Goal: Obtain resource: Download file/media

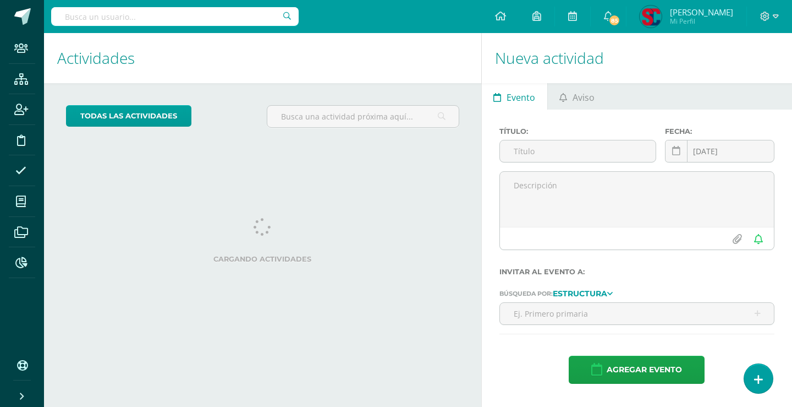
click at [249, 14] on input "text" at bounding box center [175, 16] width 248 height 19
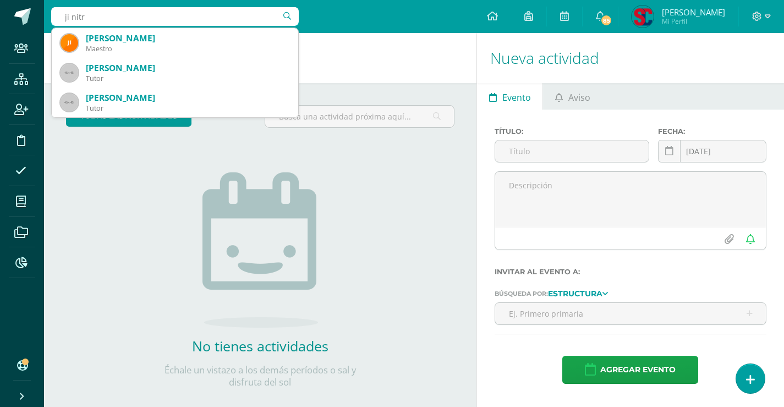
type input "ji nit"
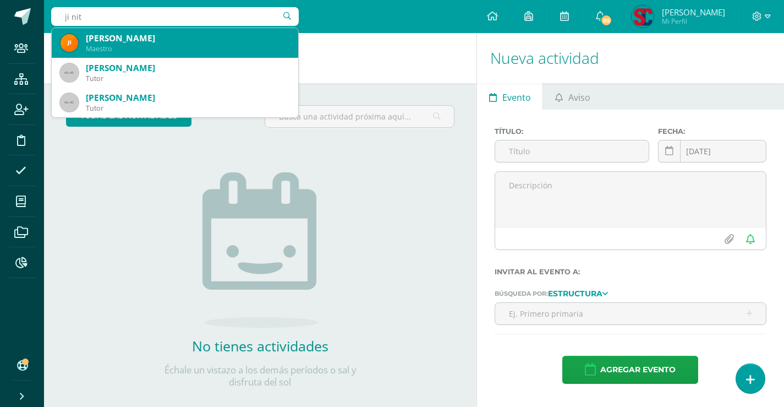
click at [107, 44] on div "Maestro" at bounding box center [188, 48] width 204 height 9
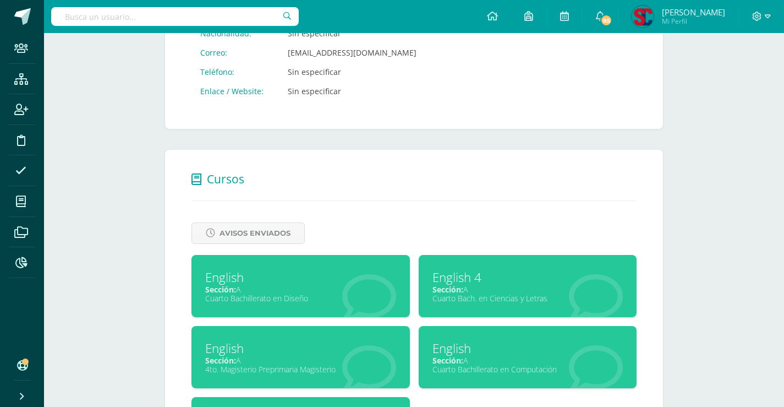
scroll to position [330, 0]
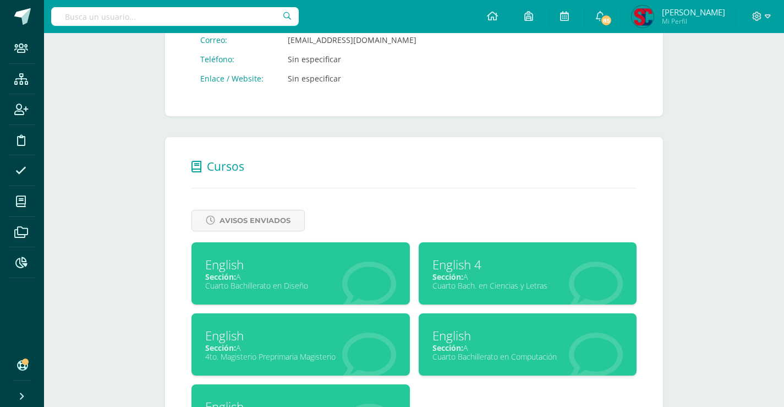
drag, startPoint x: 229, startPoint y: 337, endPoint x: 487, endPoint y: 335, distance: 257.5
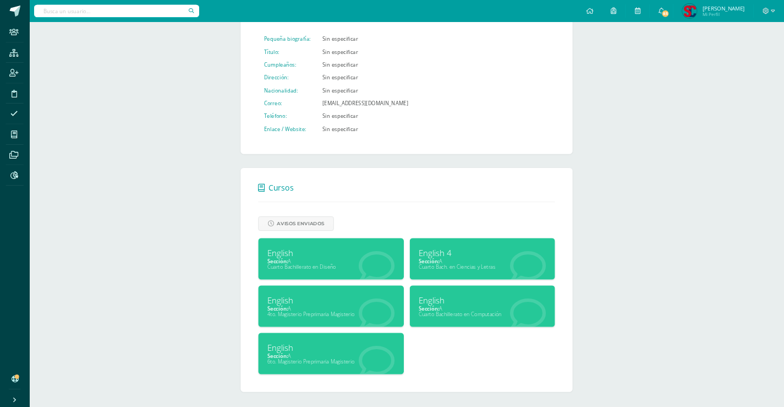
scroll to position [221, 0]
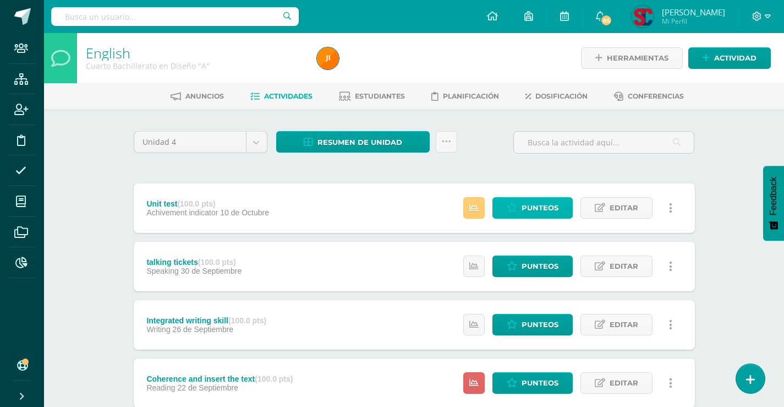
click at [524, 209] on span "Punteos" at bounding box center [540, 207] width 37 height 20
click at [535, 203] on span "Punteos" at bounding box center [540, 207] width 37 height 20
drag, startPoint x: 515, startPoint y: 213, endPoint x: 482, endPoint y: 19, distance: 197.6
click at [515, 213] on link "Punteos" at bounding box center [532, 207] width 80 height 21
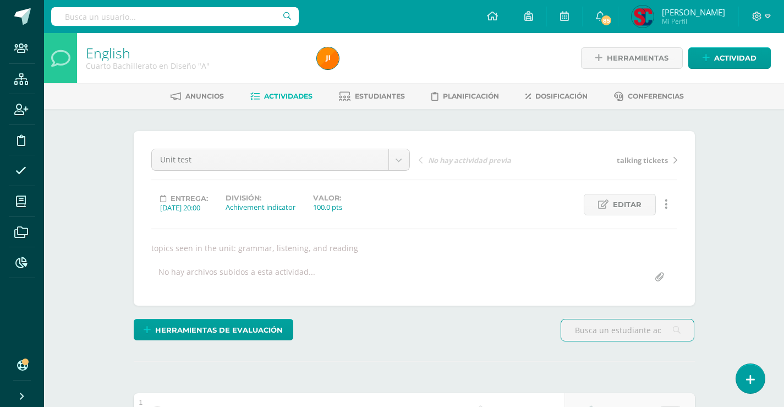
scroll to position [1, 0]
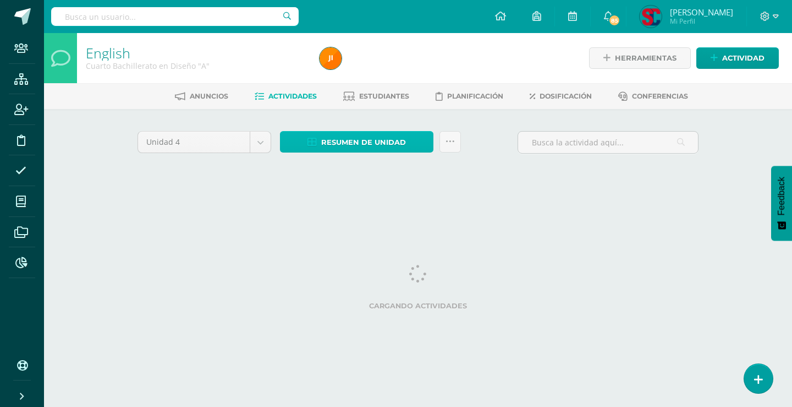
click at [365, 139] on span "Resumen de unidad" at bounding box center [363, 142] width 85 height 20
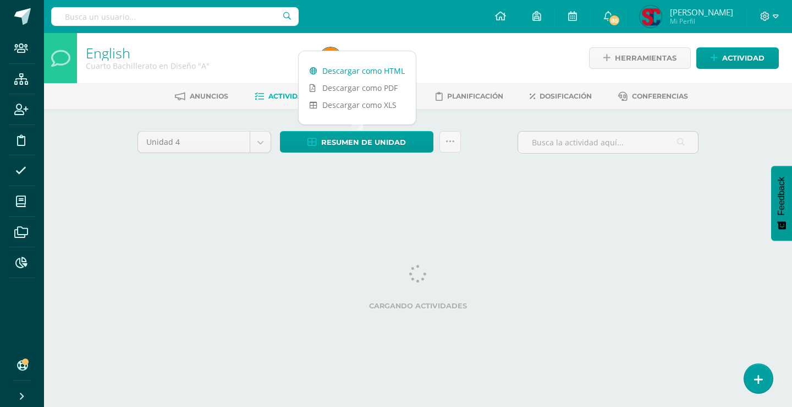
click at [375, 65] on link "Descargar como HTML" at bounding box center [357, 70] width 117 height 17
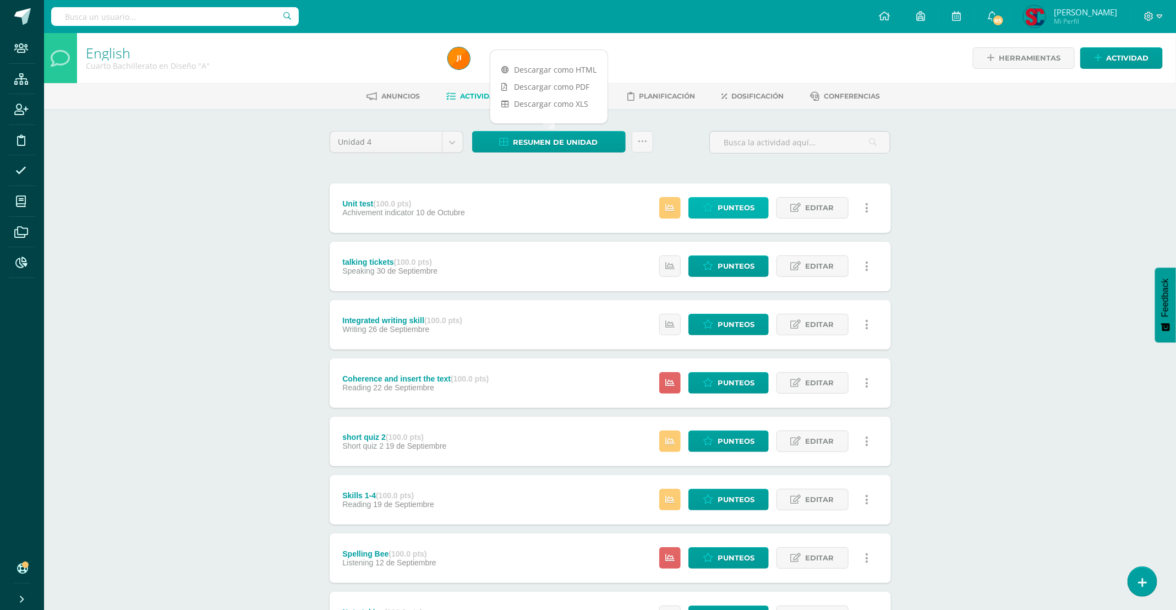
click at [723, 207] on span "Punteos" at bounding box center [735, 207] width 37 height 20
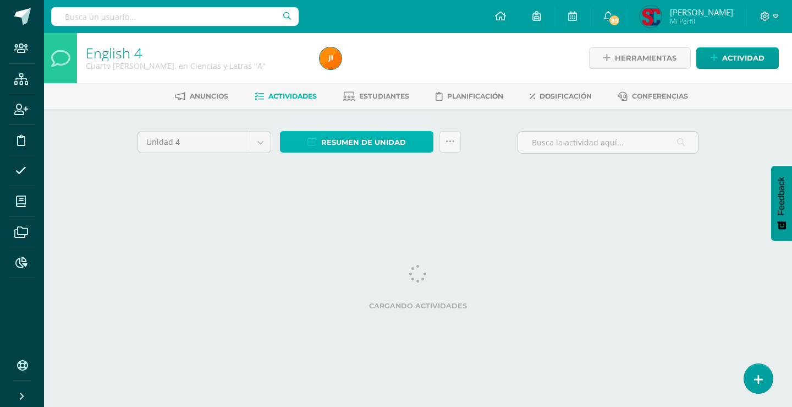
click at [363, 140] on span "Resumen de unidad" at bounding box center [363, 142] width 85 height 20
click at [374, 65] on div at bounding box center [434, 58] width 238 height 50
click at [373, 137] on span "Resumen de unidad" at bounding box center [363, 142] width 85 height 20
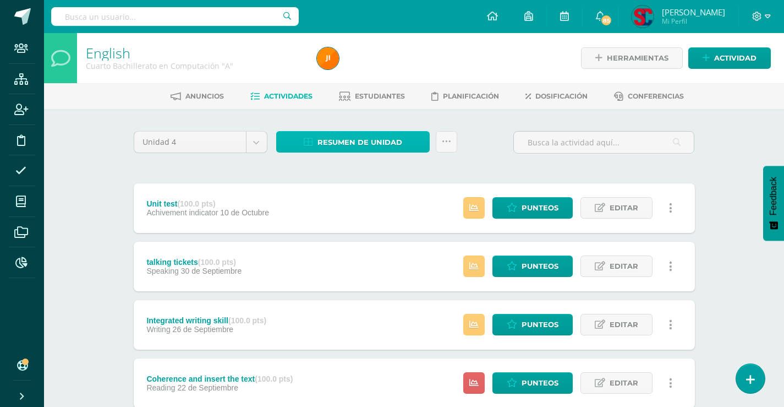
click at [399, 140] on span "Resumen de unidad" at bounding box center [359, 142] width 85 height 20
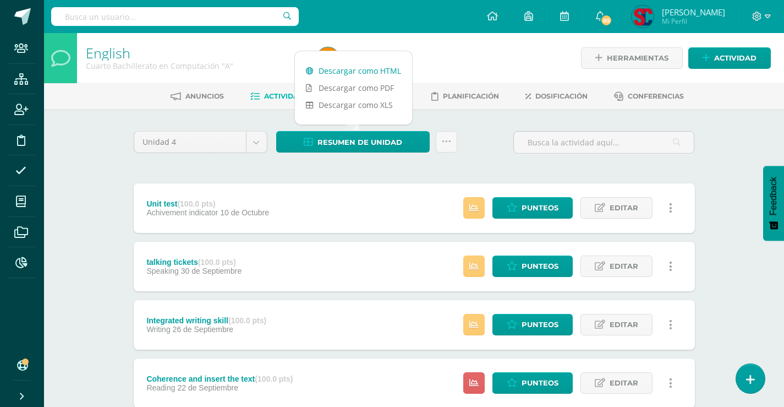
click at [389, 73] on link "Descargar como HTML" at bounding box center [353, 70] width 117 height 17
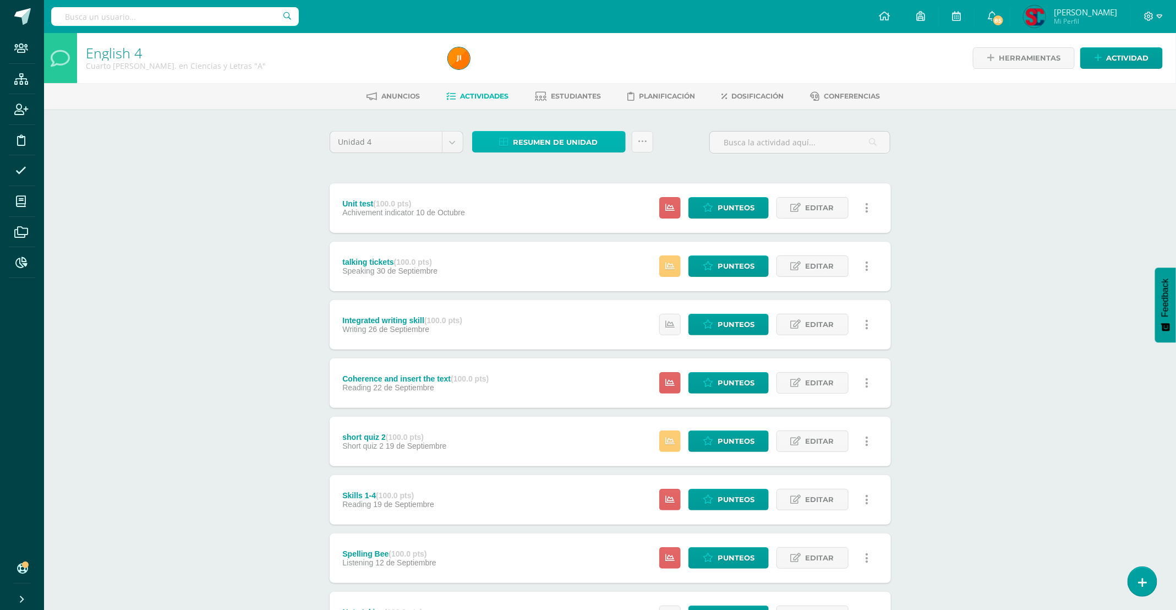
click at [535, 140] on span "Resumen de unidad" at bounding box center [555, 142] width 85 height 20
click at [558, 70] on link "Descargar como HTML" at bounding box center [548, 68] width 117 height 17
